Goal: Check status: Check status

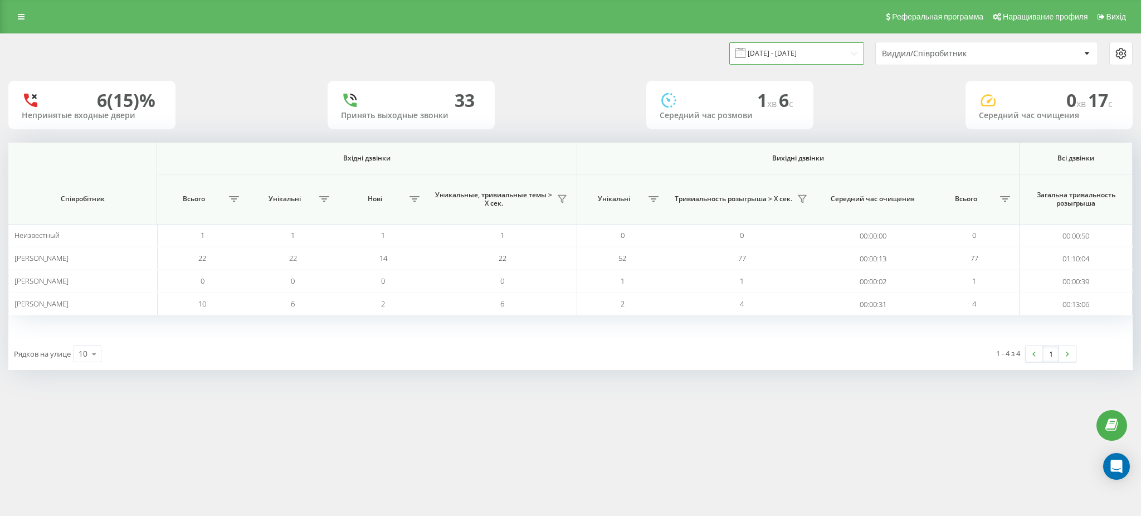
click at [786, 53] on input "[DATE] - [DATE]" at bounding box center [796, 53] width 135 height 22
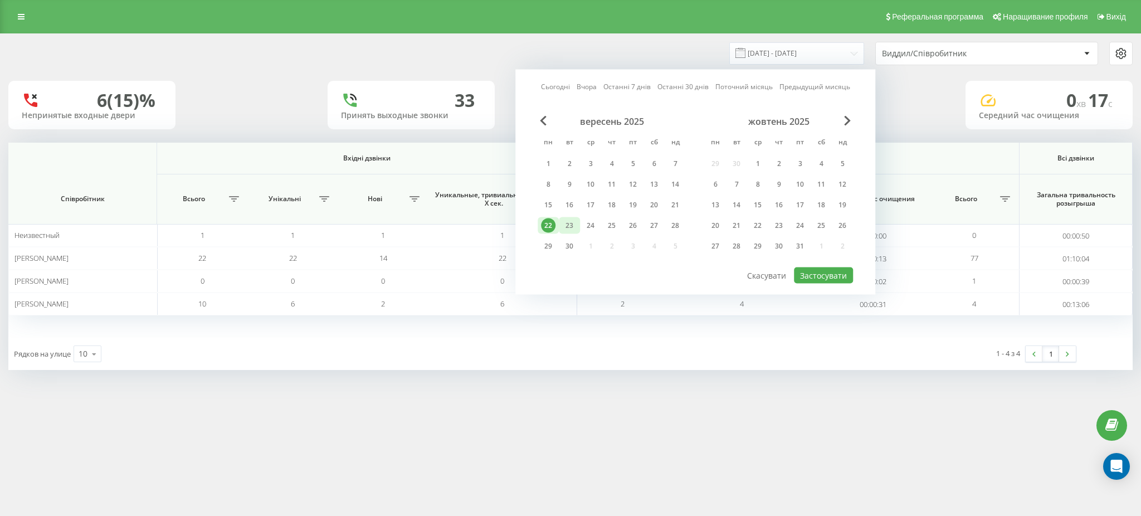
click at [574, 226] on div "23" at bounding box center [569, 225] width 14 height 14
click at [821, 273] on font "Застосувати" at bounding box center [823, 275] width 47 height 11
type input "[DATE] - [DATE]"
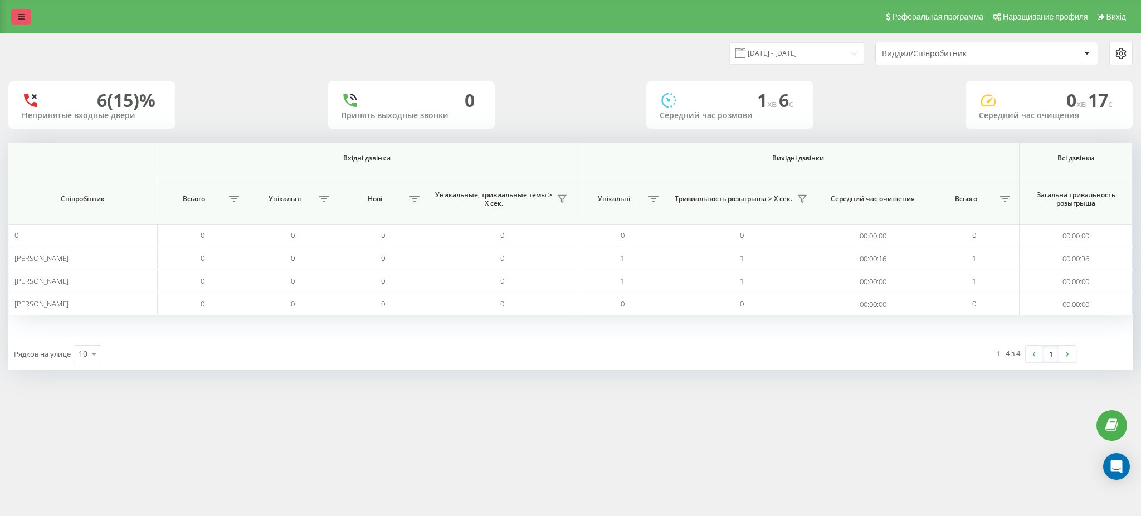
click at [22, 15] on icon at bounding box center [21, 17] width 7 height 8
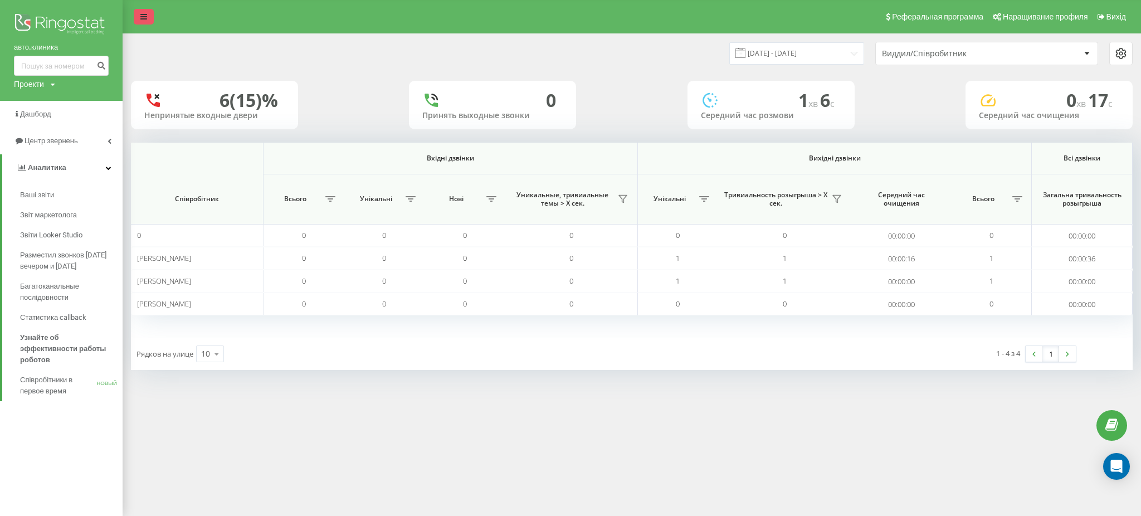
click at [145, 18] on icon at bounding box center [143, 17] width 7 height 8
